Goal: Information Seeking & Learning: Learn about a topic

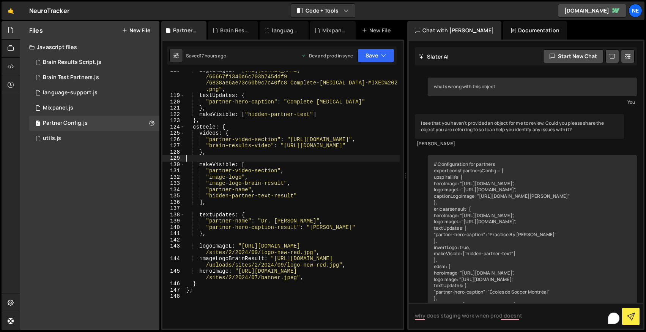
scroll to position [1128, 0]
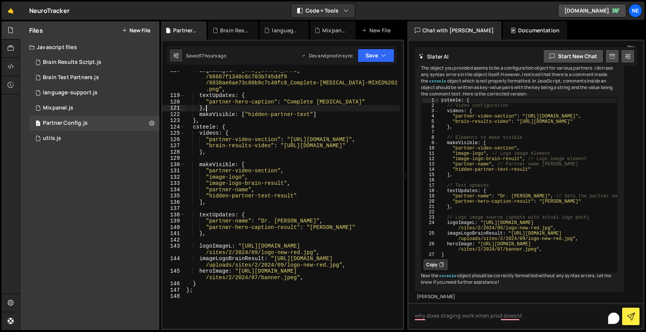
click at [250, 109] on div "logoImageL : "[URL][DOMAIN_NAME] /66667f1340c6c703b745ddf9 /6838ae6ae73c60b9c7c…" at bounding box center [292, 211] width 215 height 288
type textarea "};"
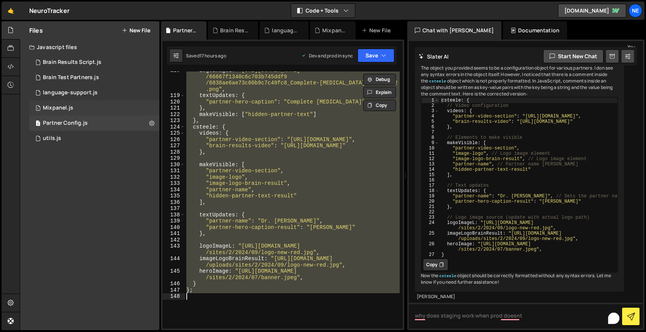
click at [66, 104] on div "1 Mixpanel.js 0" at bounding box center [94, 107] width 130 height 15
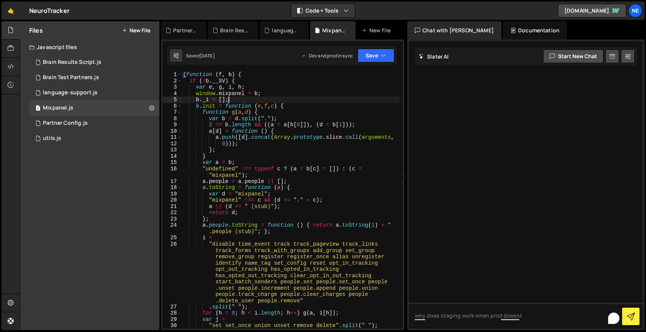
click at [228, 99] on div "( function ( f , b ) { if ( ! b . __SV ) { var e , g , i , h ; window . mixpane…" at bounding box center [291, 205] width 218 height 269
type textarea "}"
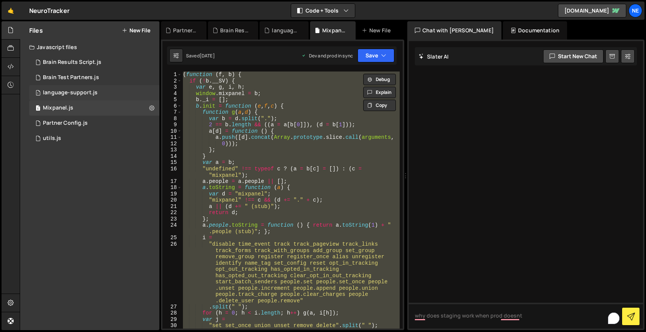
click at [55, 88] on div "1 language-support.js 0" at bounding box center [94, 92] width 130 height 15
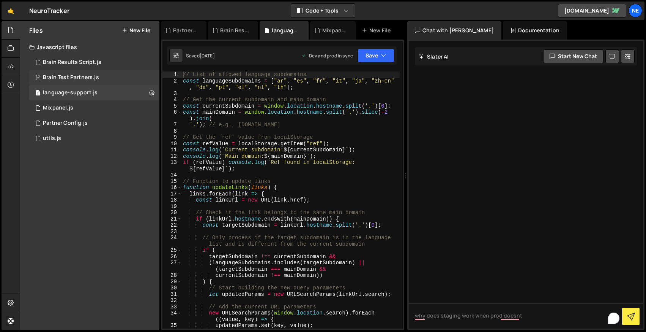
click at [67, 78] on div "Brain Test Partners.js" at bounding box center [71, 77] width 56 height 7
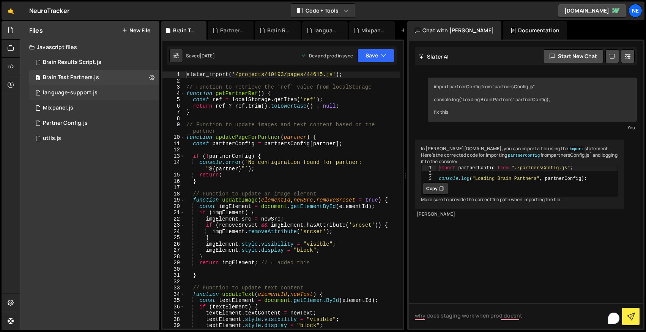
click at [90, 90] on div "language-support.js" at bounding box center [70, 92] width 55 height 7
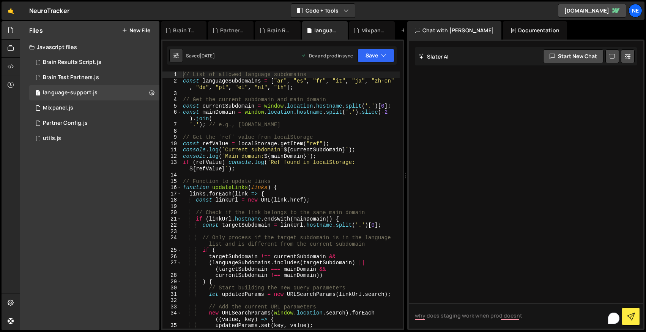
click at [226, 94] on div "// List of allowed language subdomains const languageSubdomains = [ "ar" , "es"…" at bounding box center [291, 205] width 218 height 269
type textarea "updateLinks(Array.from(document.querySelectorAll("a")));"
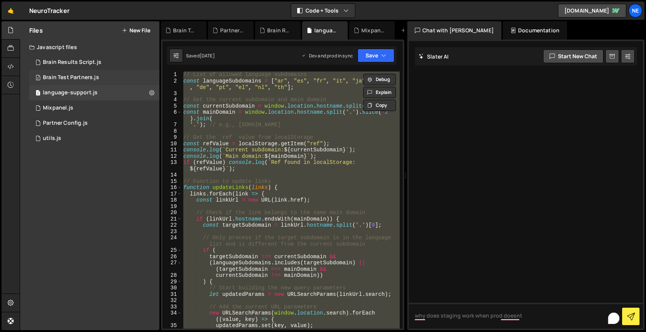
click at [87, 84] on div "2 Brain Test Partners.js 0" at bounding box center [94, 77] width 130 height 15
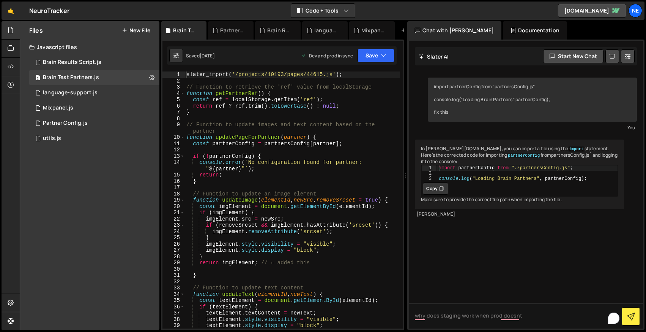
click at [229, 111] on div "slater_import ( '/projects/10193/pages/44615.js' ) ; // Function to retrieve th…" at bounding box center [292, 205] width 215 height 269
type textarea "})();"
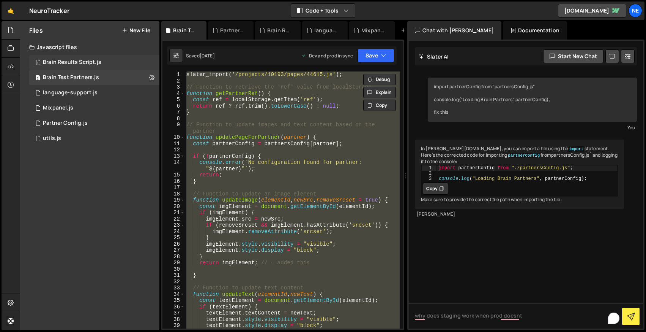
click at [89, 63] on div "Brain Results Script.js" at bounding box center [72, 62] width 58 height 7
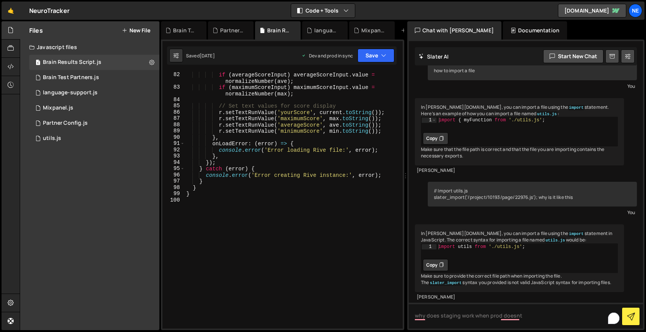
scroll to position [55, 0]
click at [273, 124] on div "if ( averageScoreInput ) averageScoreInput . value = normalizeNumber ( ave ) ; …" at bounding box center [292, 209] width 215 height 276
type textarea "}"
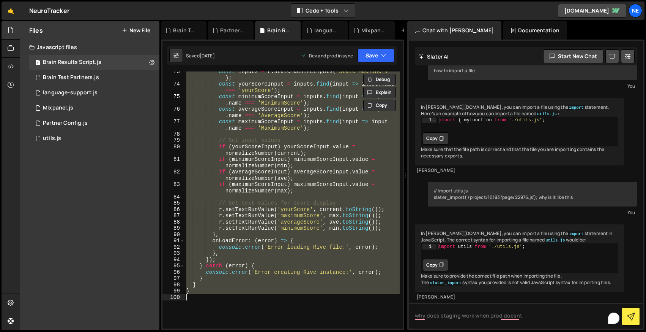
scroll to position [548, 0]
click at [60, 140] on div "utils.js" at bounding box center [52, 138] width 18 height 7
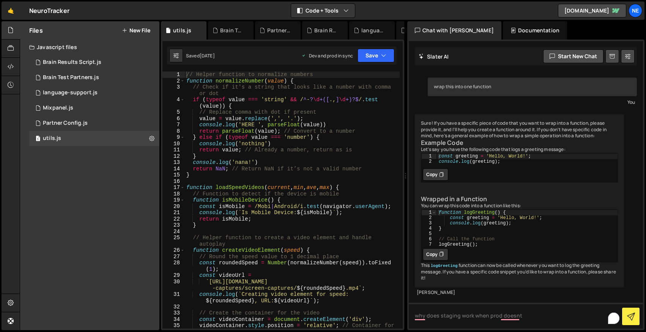
scroll to position [53, 0]
click at [262, 133] on div "// Helper function to normalize numbers function normalizeNumber ( value ) { //…" at bounding box center [292, 209] width 215 height 276
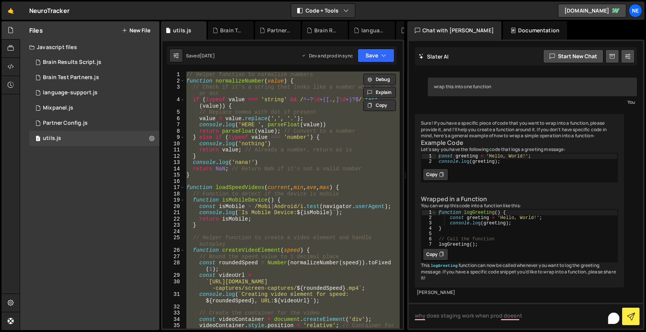
click at [292, 189] on div "// Helper function to normalize numbers function normalizeNumber ( value ) { //…" at bounding box center [292, 199] width 215 height 257
type textarea "function loadSpeedVideos(current, min, ave, max) {"
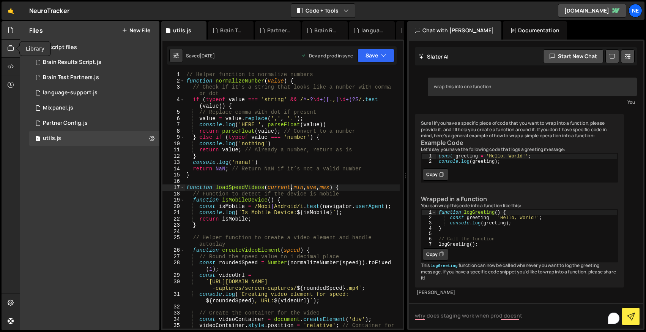
click at [8, 41] on div at bounding box center [11, 48] width 19 height 18
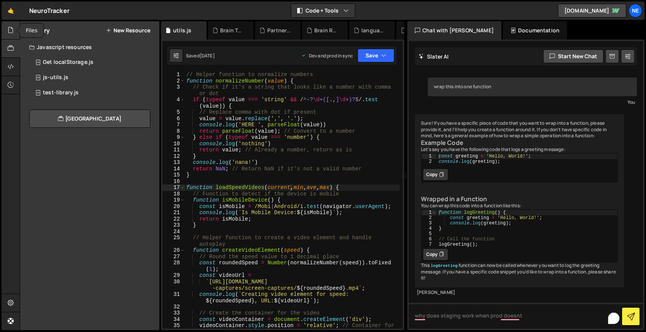
click at [12, 32] on icon at bounding box center [11, 30] width 6 height 8
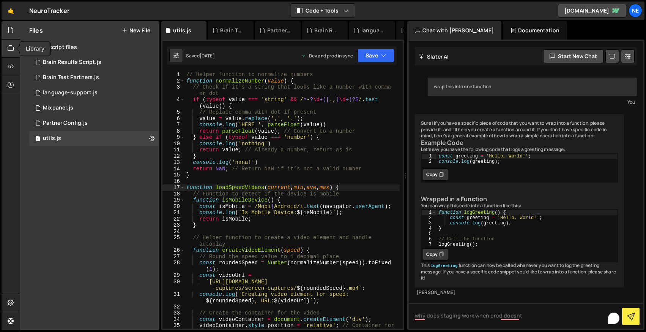
click at [16, 55] on div at bounding box center [11, 48] width 19 height 18
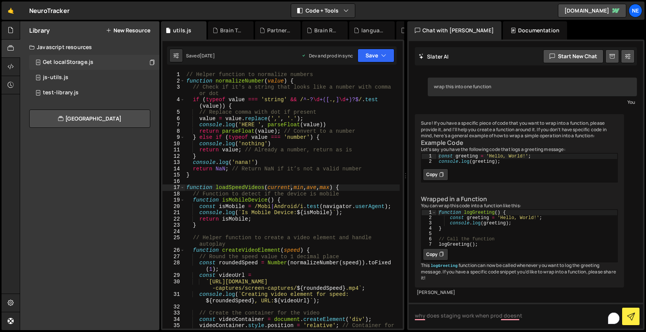
click at [65, 63] on div "Get localStorage.js" at bounding box center [68, 62] width 51 height 7
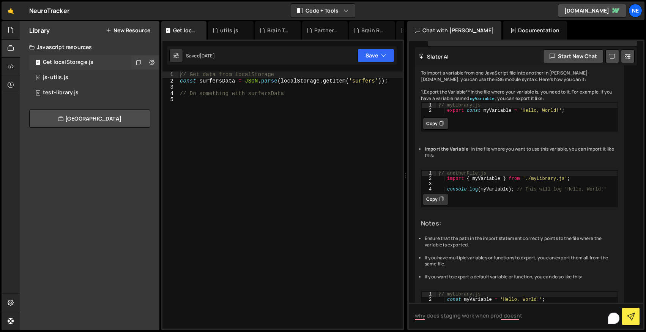
scroll to position [182, 0]
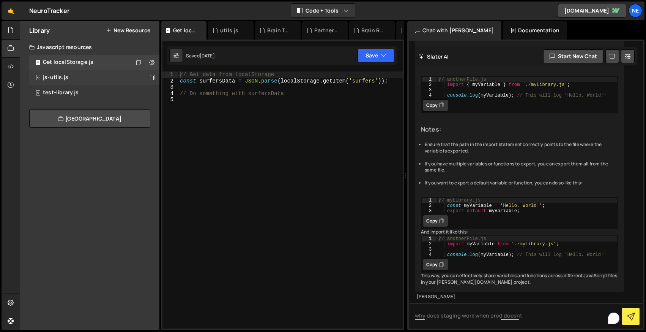
click at [68, 77] on div "js-utils.js 0" at bounding box center [94, 77] width 130 height 15
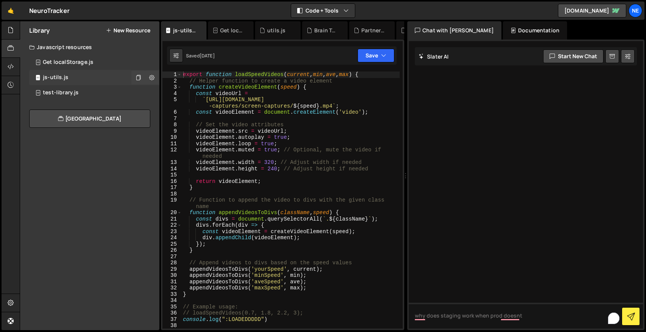
scroll to position [0, 0]
click at [68, 94] on div "test-library.js" at bounding box center [61, 92] width 36 height 7
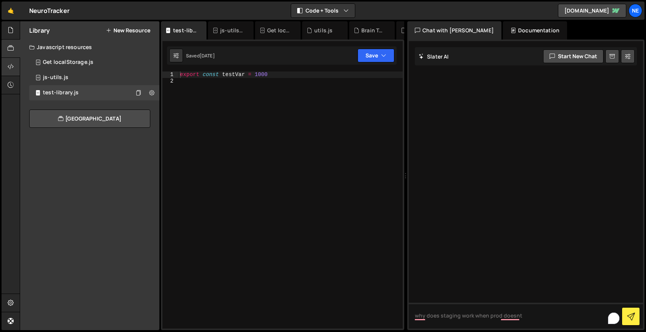
click at [12, 66] on icon at bounding box center [11, 66] width 6 height 8
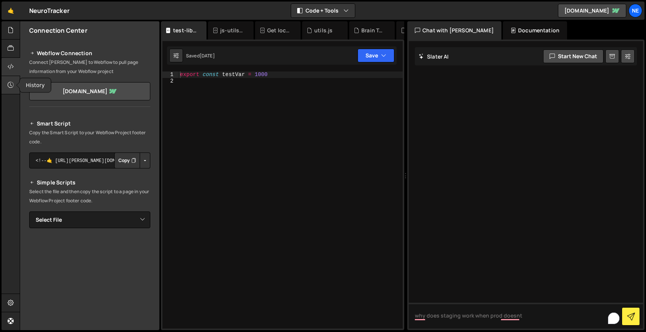
click at [11, 84] on icon at bounding box center [11, 85] width 6 height 8
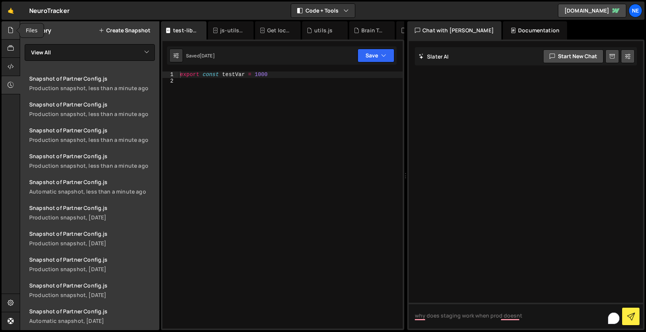
click at [16, 33] on div at bounding box center [11, 30] width 19 height 18
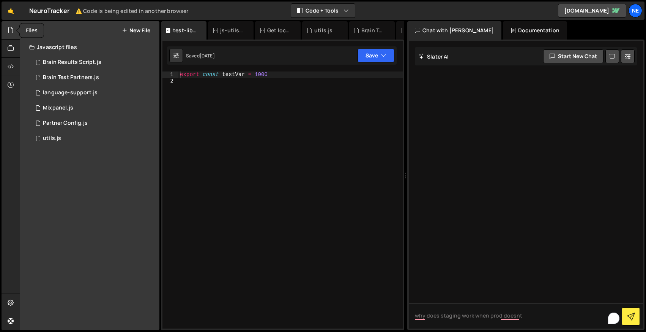
click at [13, 32] on icon at bounding box center [11, 30] width 6 height 8
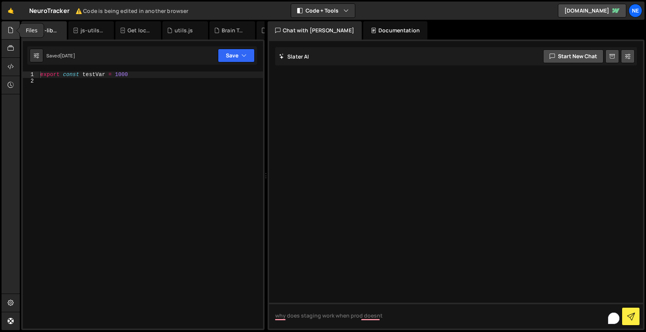
click at [7, 35] on div at bounding box center [11, 30] width 19 height 18
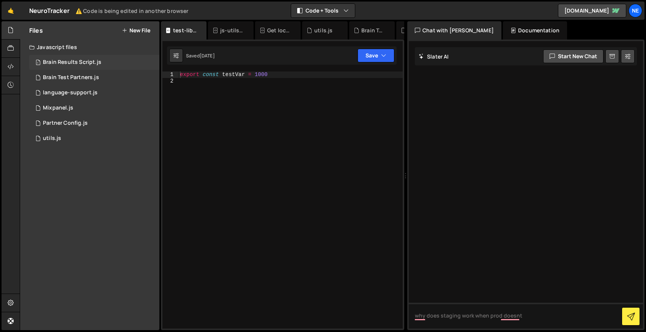
click at [59, 64] on div "Brain Results Script.js" at bounding box center [72, 62] width 58 height 7
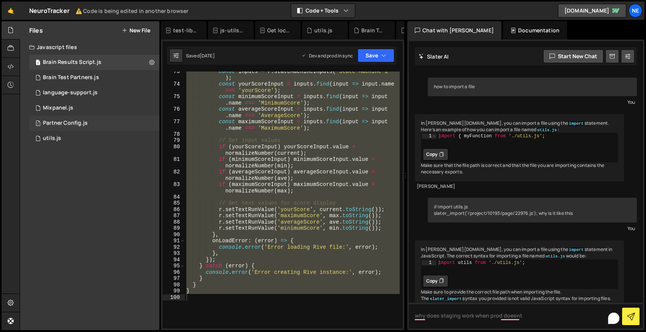
scroll to position [55, 0]
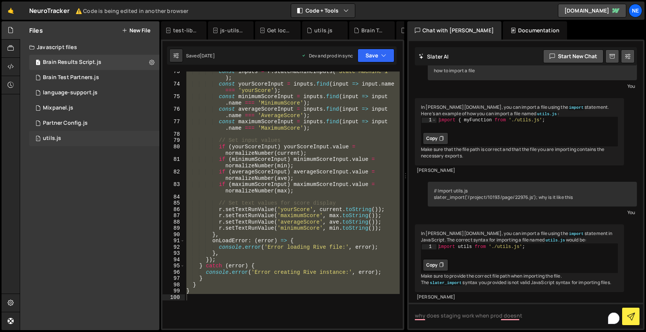
click at [59, 139] on div "utils.js" at bounding box center [52, 138] width 18 height 7
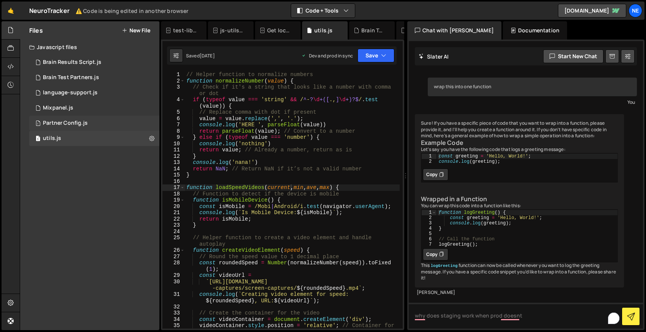
click at [63, 125] on div "Partner Config.js" at bounding box center [65, 123] width 45 height 7
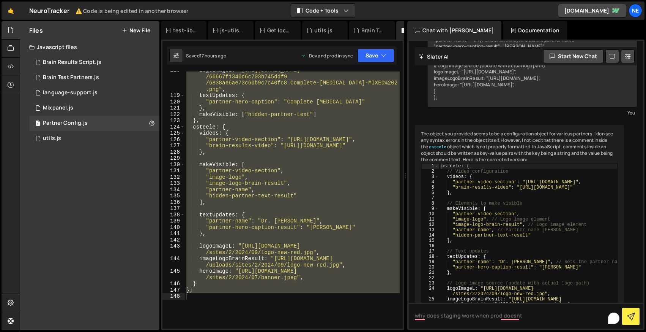
scroll to position [1128, 0]
